Goal: Task Accomplishment & Management: Complete application form

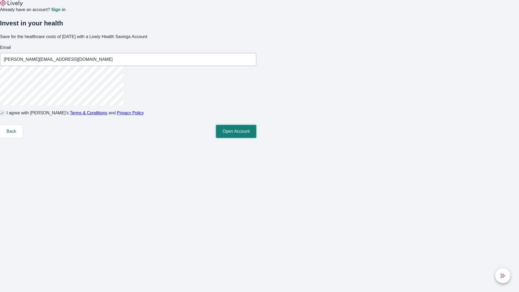
click at [256, 138] on button "Open Account" at bounding box center [236, 131] width 40 height 13
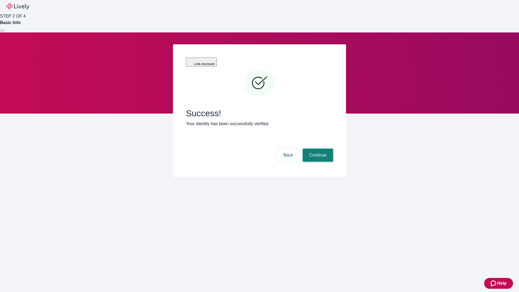
click at [317, 149] on button "Continue" at bounding box center [317, 155] width 30 height 13
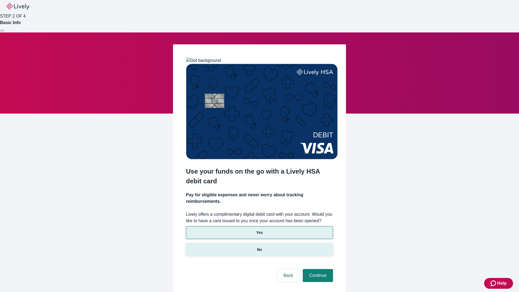
click at [259, 247] on p "No" at bounding box center [259, 250] width 5 height 6
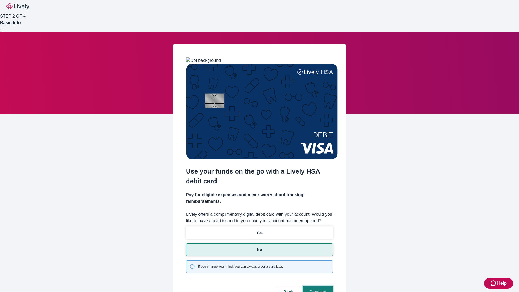
click at [317, 285] on button "Continue" at bounding box center [317, 291] width 30 height 13
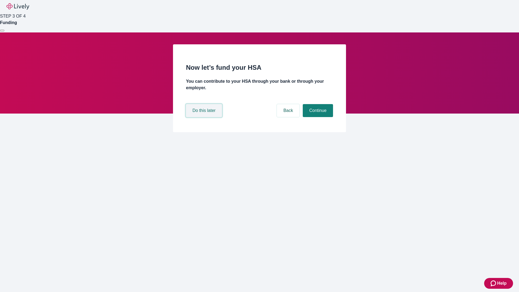
click at [204, 117] on button "Do this later" at bounding box center [204, 110] width 36 height 13
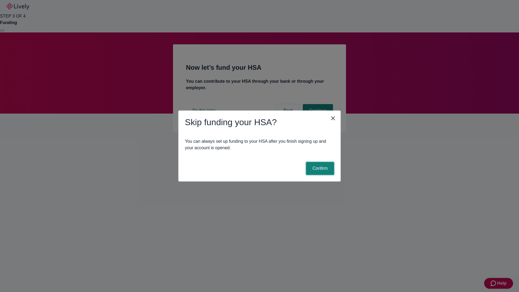
click at [319, 168] on button "Confirm" at bounding box center [320, 168] width 28 height 13
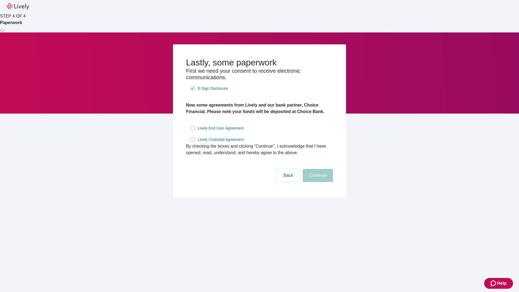
click at [192, 130] on input "Lively End User Agreement" at bounding box center [192, 128] width 4 height 4
checkbox input "true"
click at [192, 142] on input "Lively Custodial Agreement" at bounding box center [192, 139] width 4 height 4
checkbox input "true"
click at [317, 182] on button "Continue" at bounding box center [317, 175] width 30 height 13
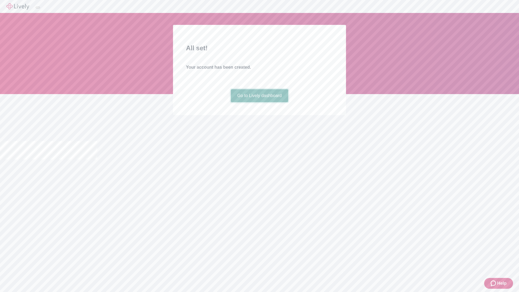
click at [259, 102] on link "Go to Lively dashboard" at bounding box center [260, 95] width 58 height 13
